Goal: Task Accomplishment & Management: Manage account settings

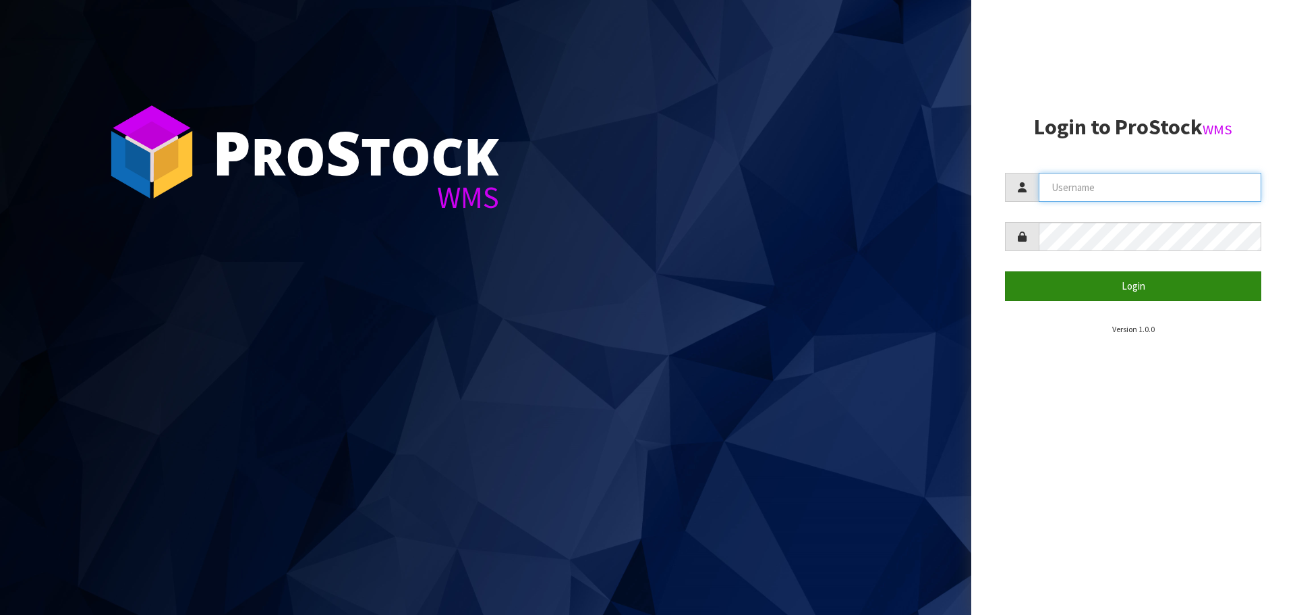
type input "[PERSON_NAME][EMAIL_ADDRESS][DOMAIN_NAME]"
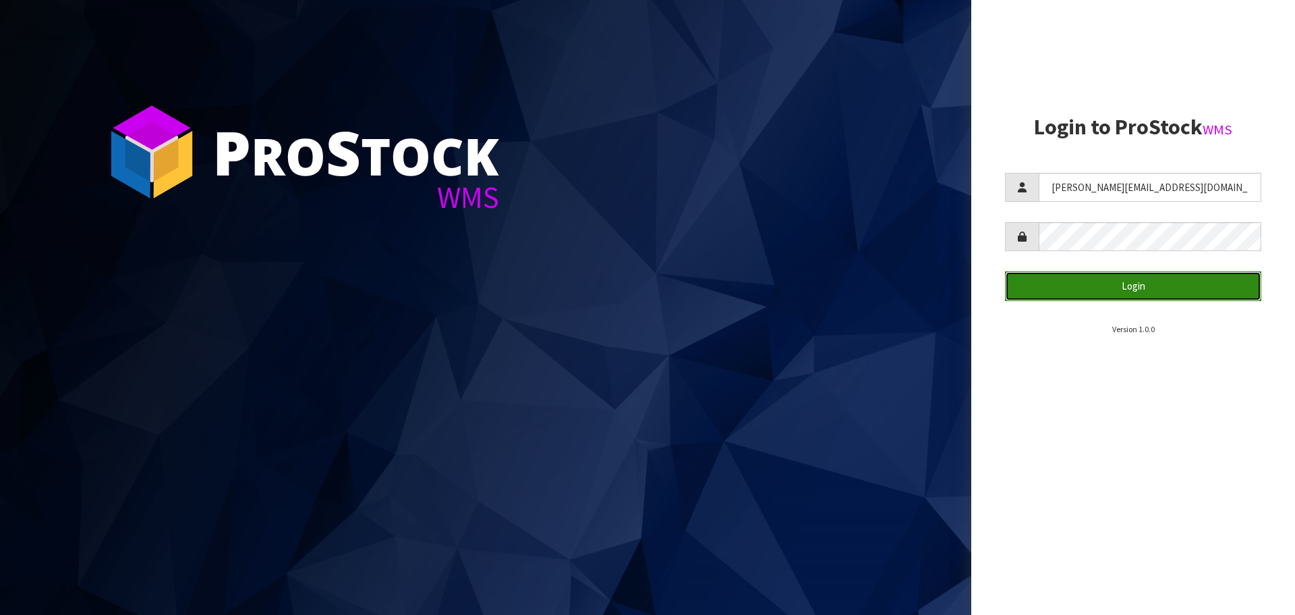
click at [1117, 286] on button "Login" at bounding box center [1133, 285] width 256 height 29
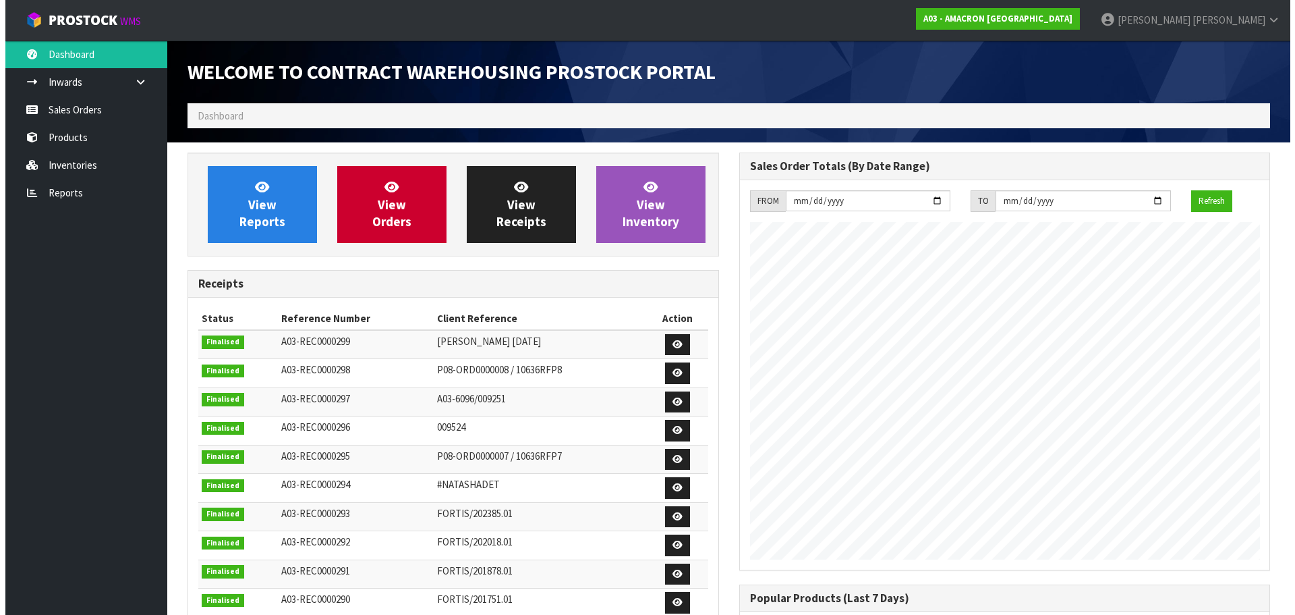
scroll to position [551, 551]
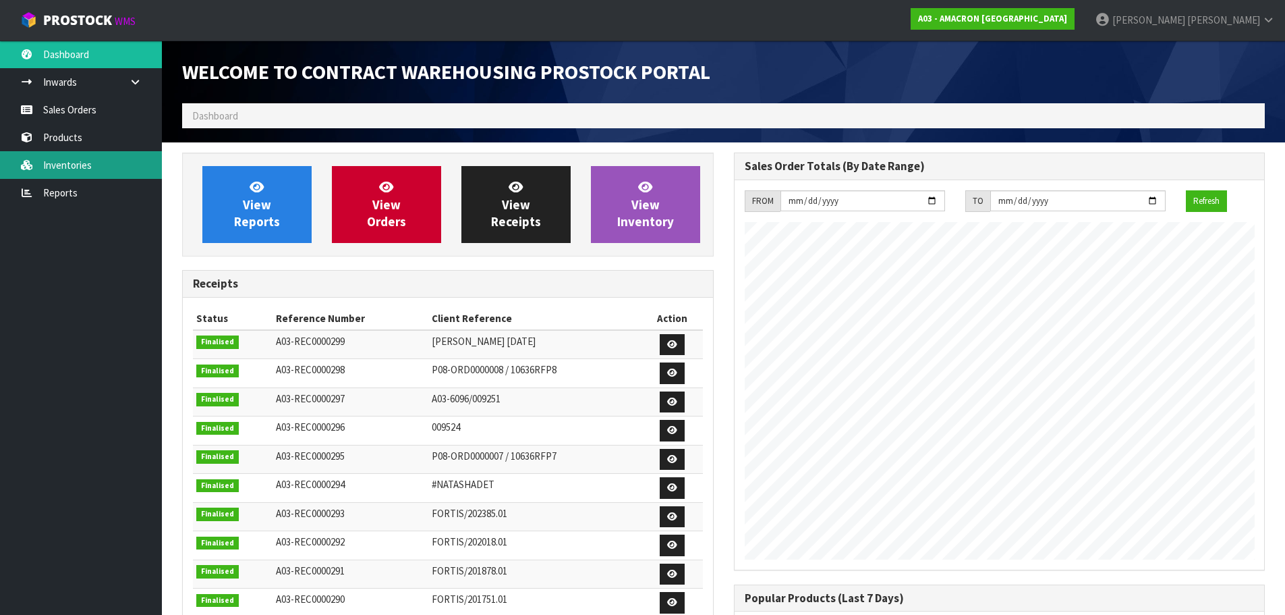
click at [53, 160] on link "Inventories" at bounding box center [81, 165] width 162 height 28
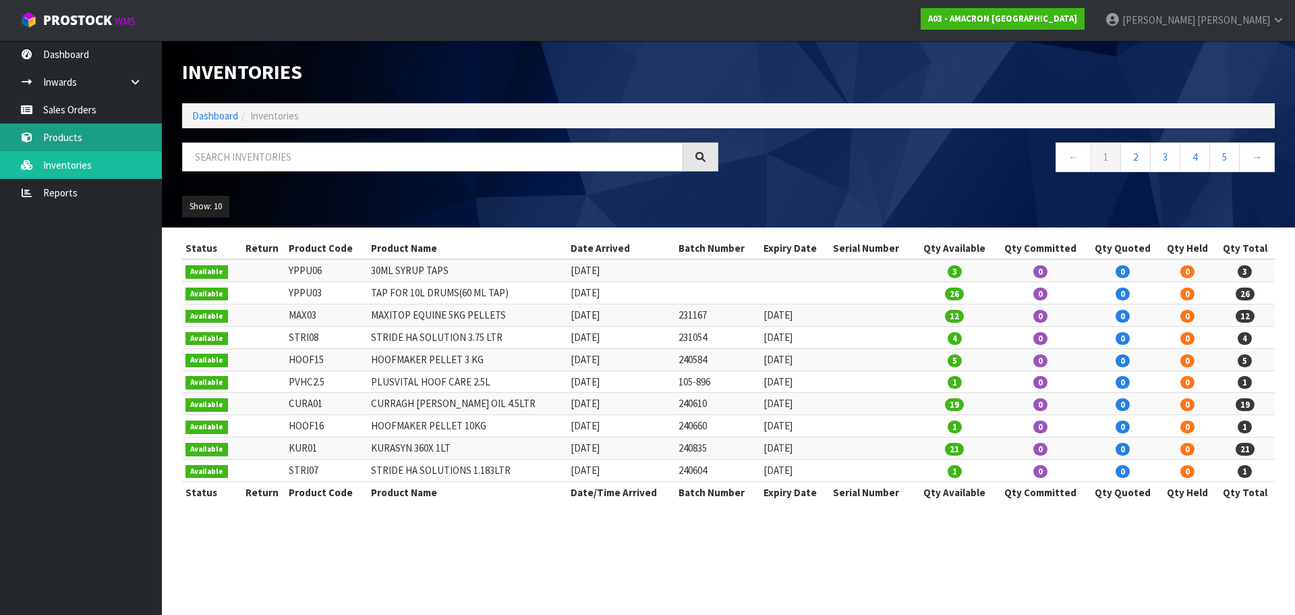
click at [61, 134] on link "Products" at bounding box center [81, 137] width 162 height 28
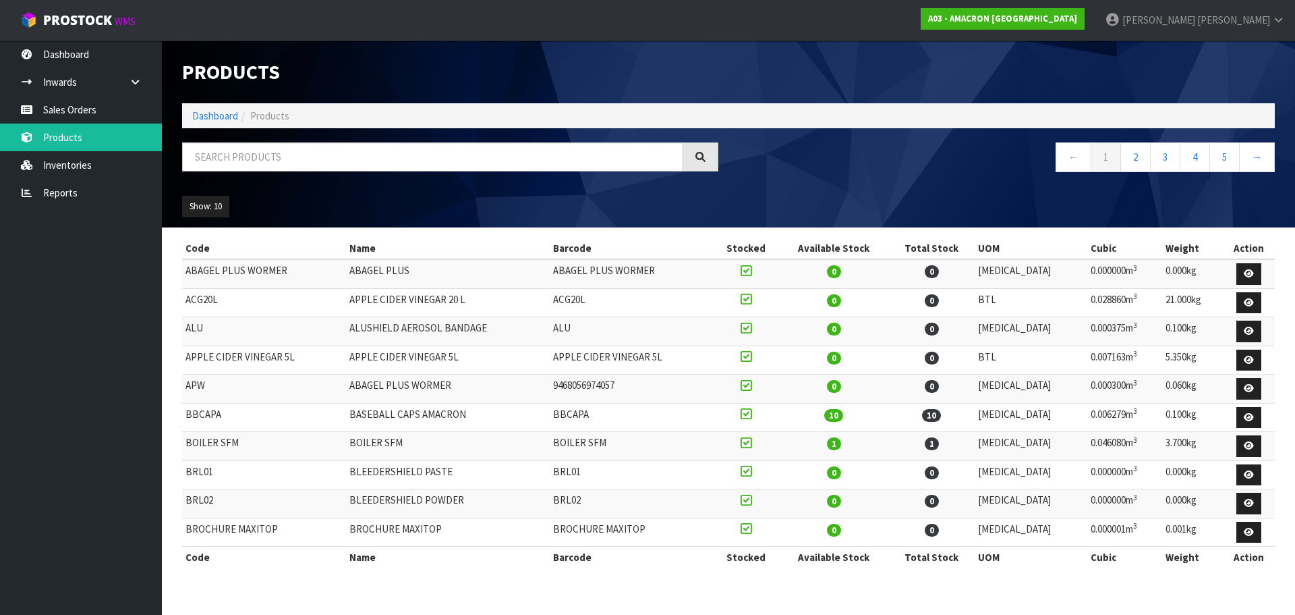
click at [384, 304] on td "APPLE CIDER VINEGAR 20 L" at bounding box center [448, 302] width 204 height 29
click at [1250, 304] on icon at bounding box center [1249, 302] width 10 height 9
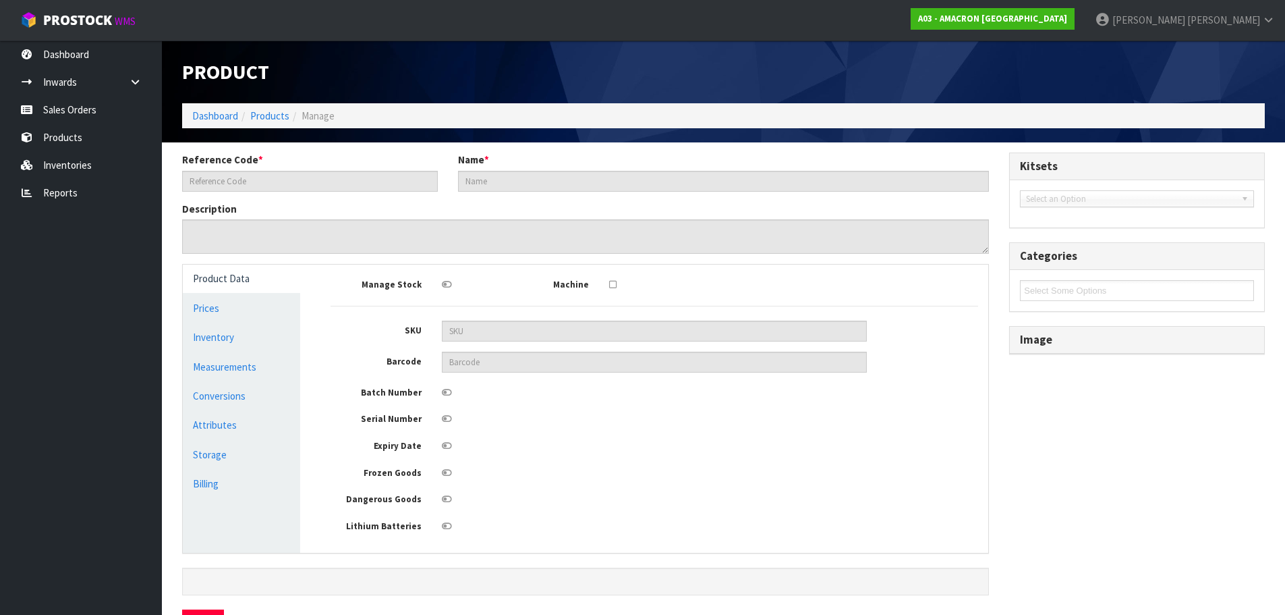
type input "ACG20L"
type input "APPLE CIDER VINEGAR 20 L"
click at [211, 372] on link "Measurements" at bounding box center [241, 367] width 117 height 28
